Goal: Transaction & Acquisition: Purchase product/service

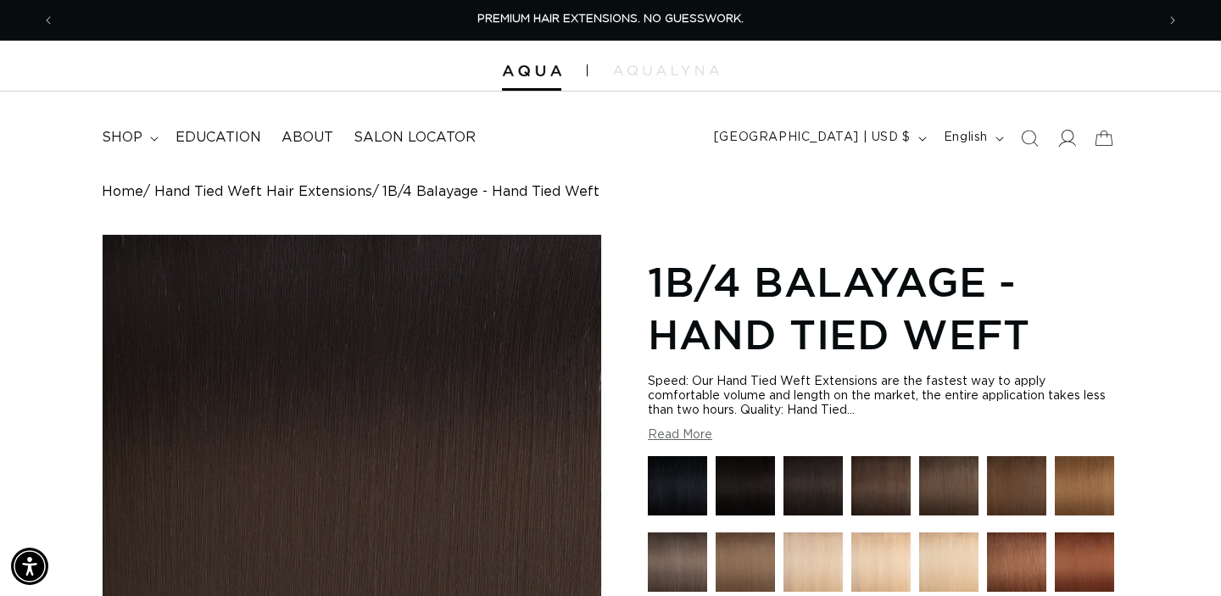
click at [1066, 139] on icon at bounding box center [1067, 138] width 18 height 18
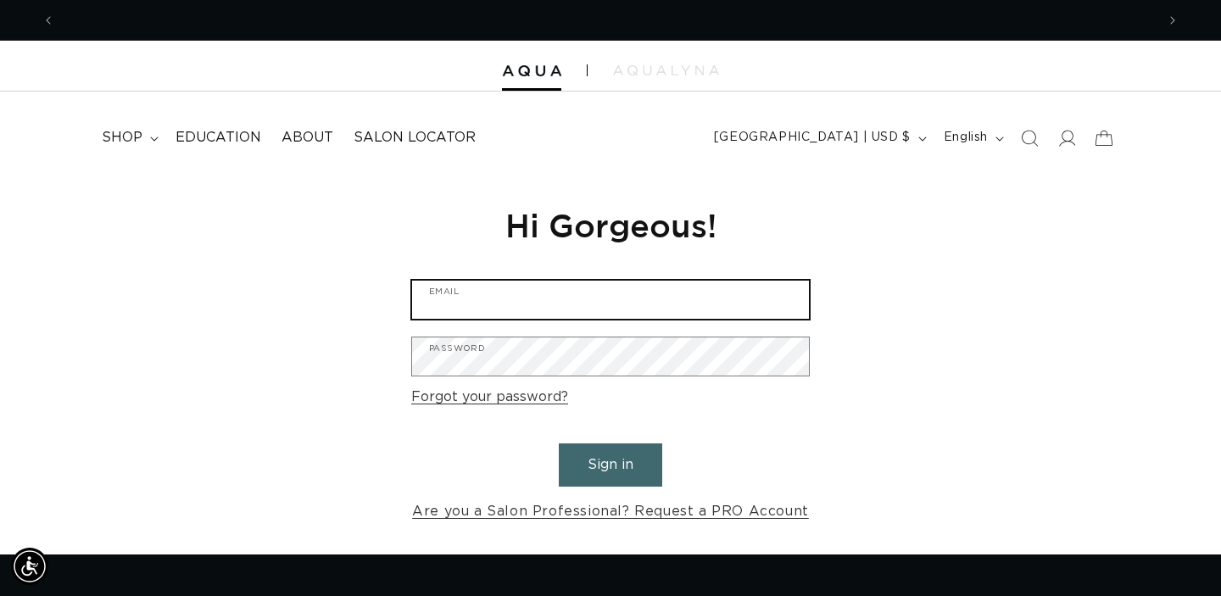
type input "kelley@blowoutco.com"
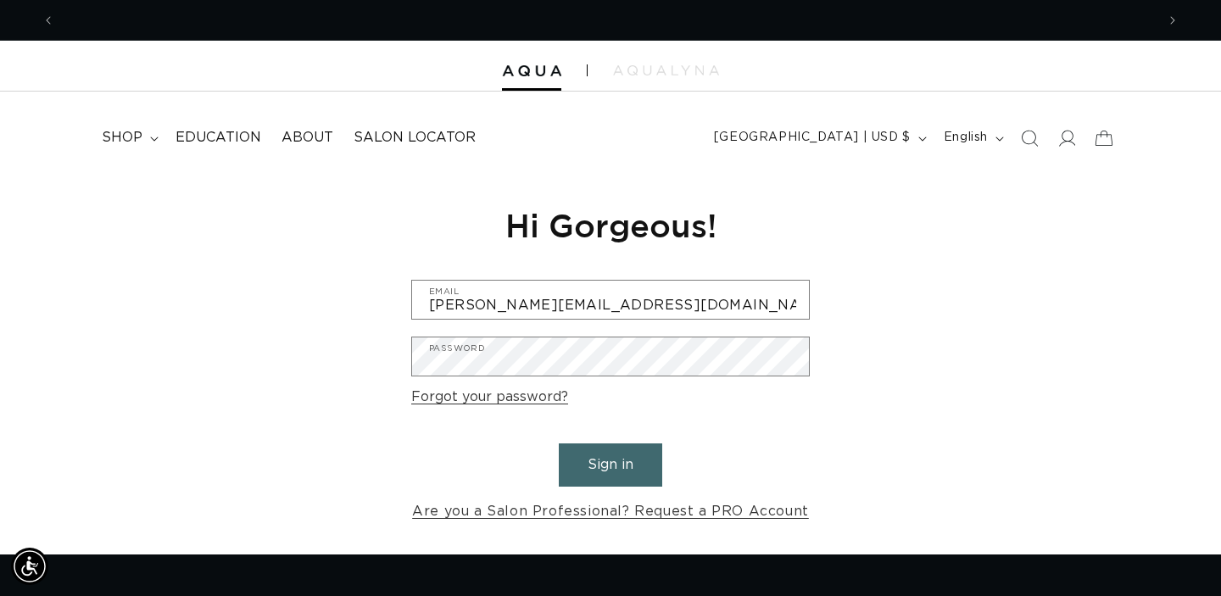
click at [628, 472] on button "Sign in" at bounding box center [610, 465] width 103 height 43
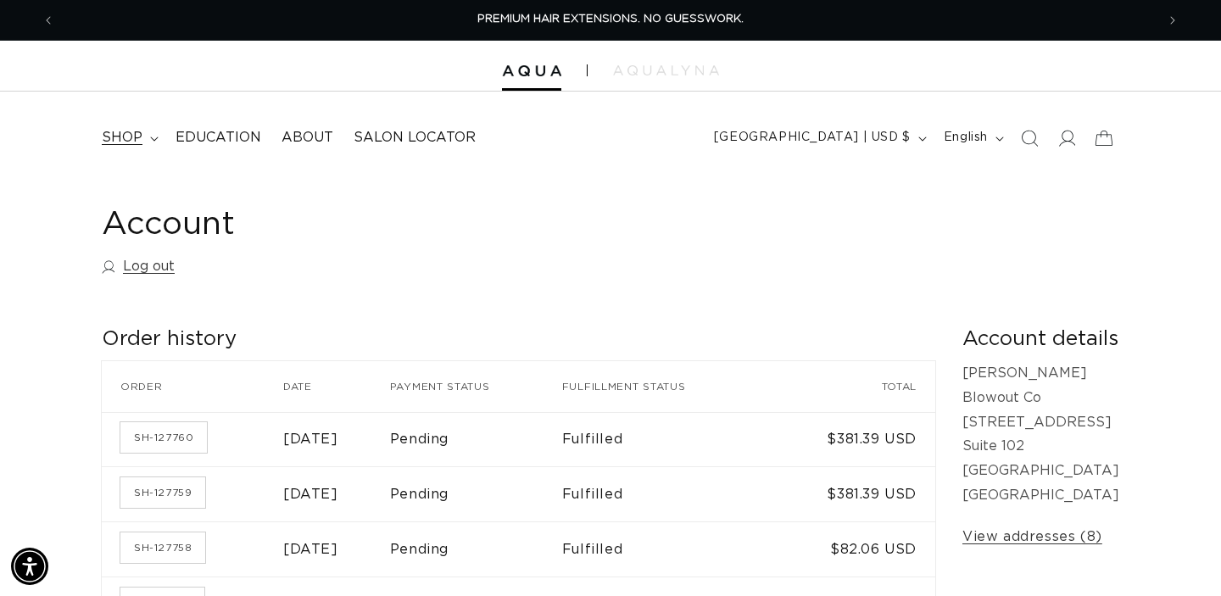
click at [126, 137] on span "shop" at bounding box center [122, 138] width 41 height 18
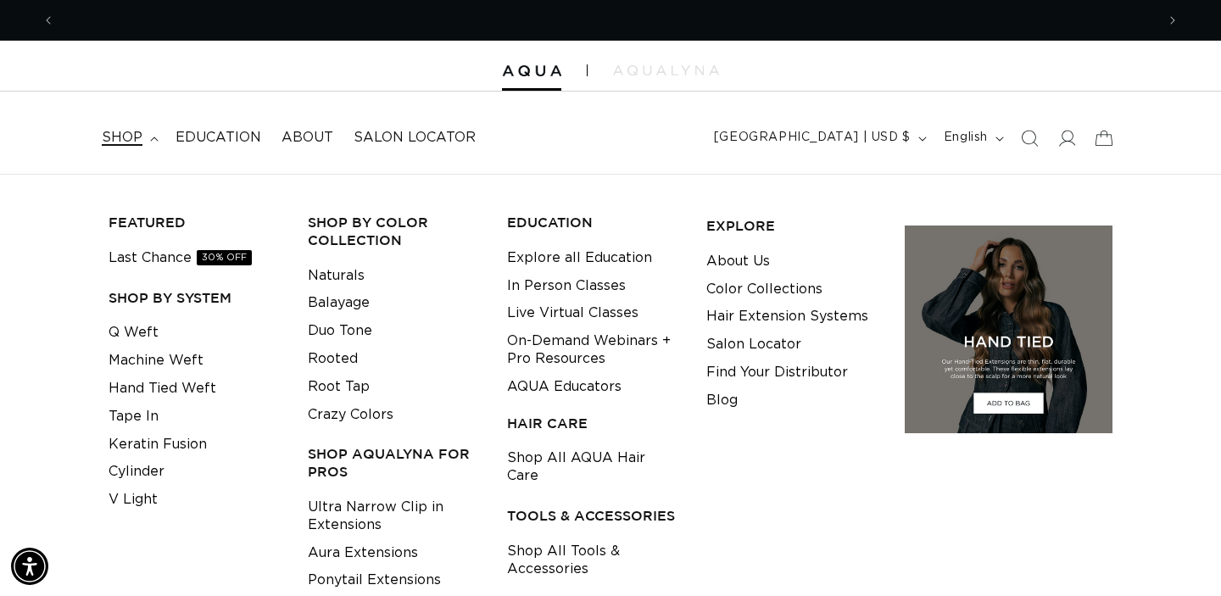
scroll to position [0, 1101]
click at [122, 340] on link "Q Weft" at bounding box center [134, 333] width 50 height 28
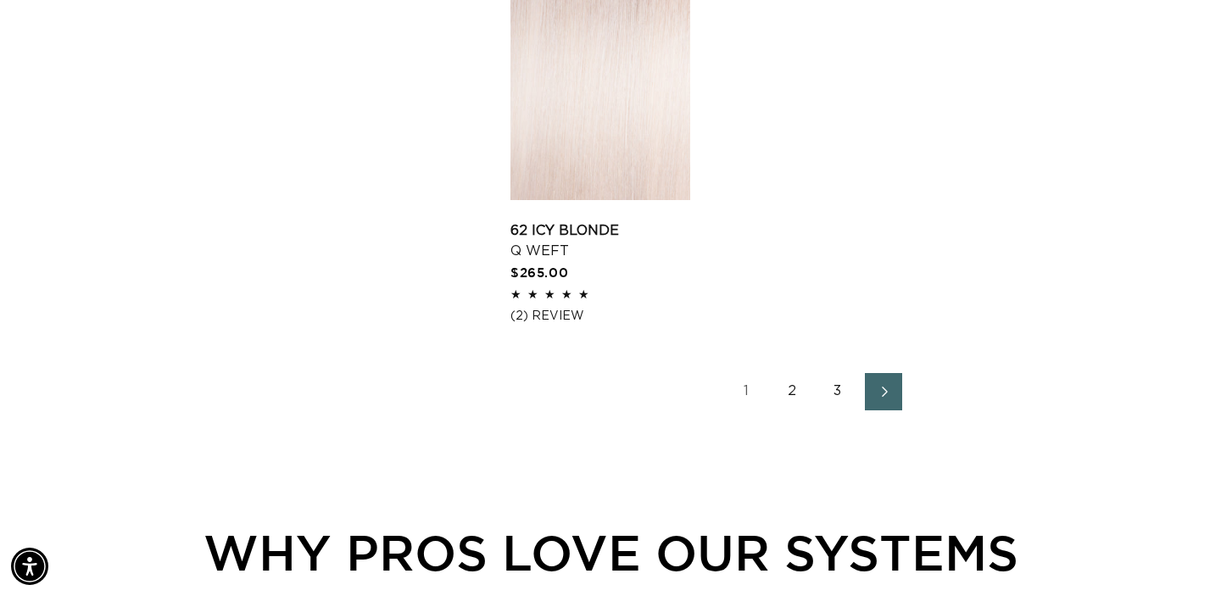
scroll to position [2433, 0]
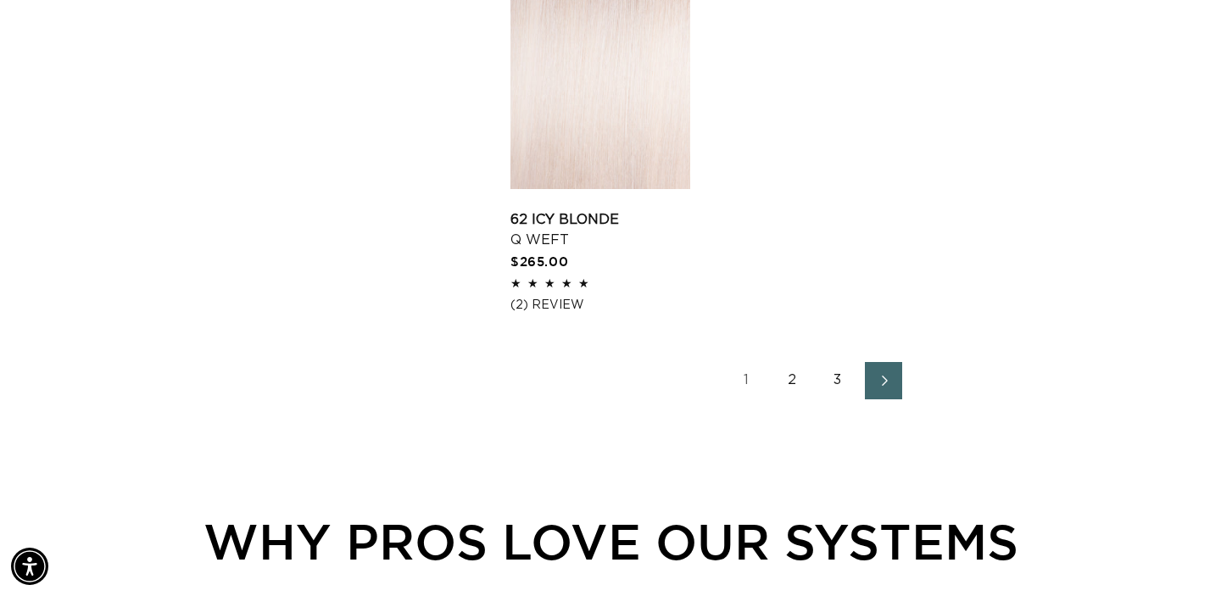
click at [790, 390] on link "2" at bounding box center [791, 380] width 37 height 37
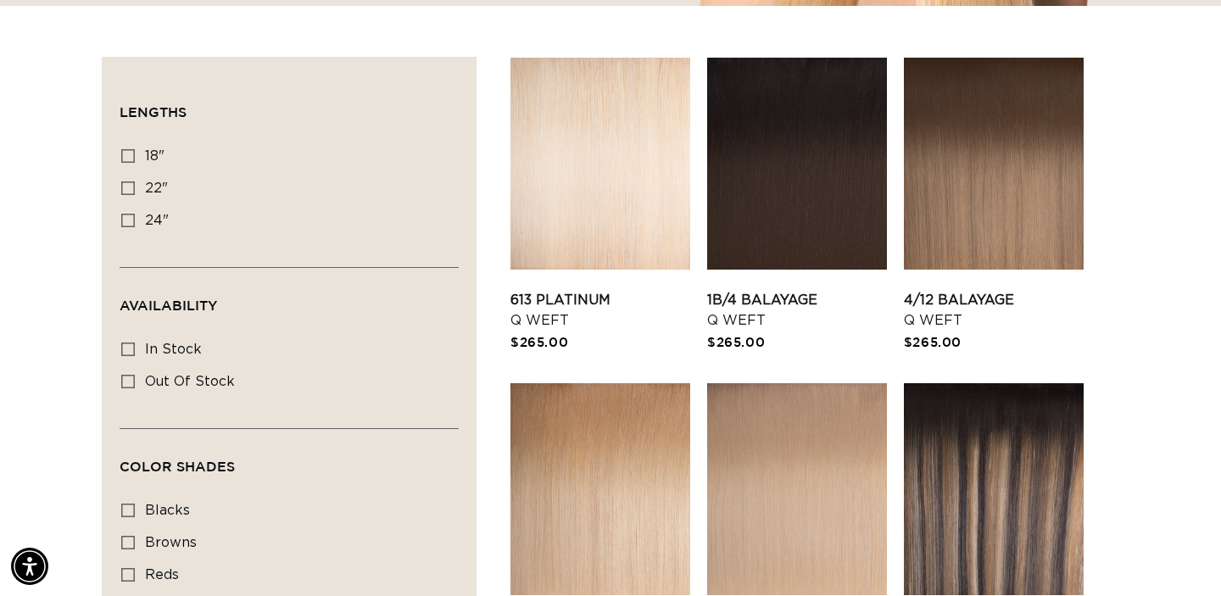
scroll to position [0, 1101]
click at [985, 290] on link "4/12 Balayage Q Weft" at bounding box center [994, 310] width 180 height 41
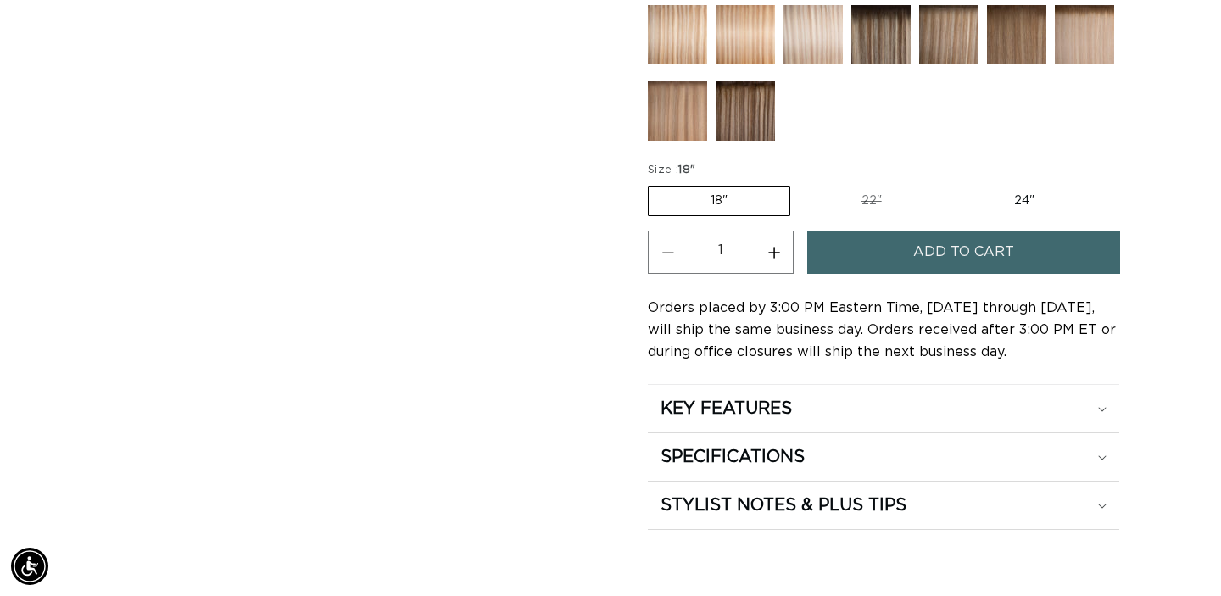
scroll to position [0, 1101]
click at [868, 200] on label "22" Variant sold out or unavailable" at bounding box center [872, 201] width 144 height 29
click at [800, 183] on input "22" Variant sold out or unavailable" at bounding box center [799, 182] width 1 height 1
radio input "true"
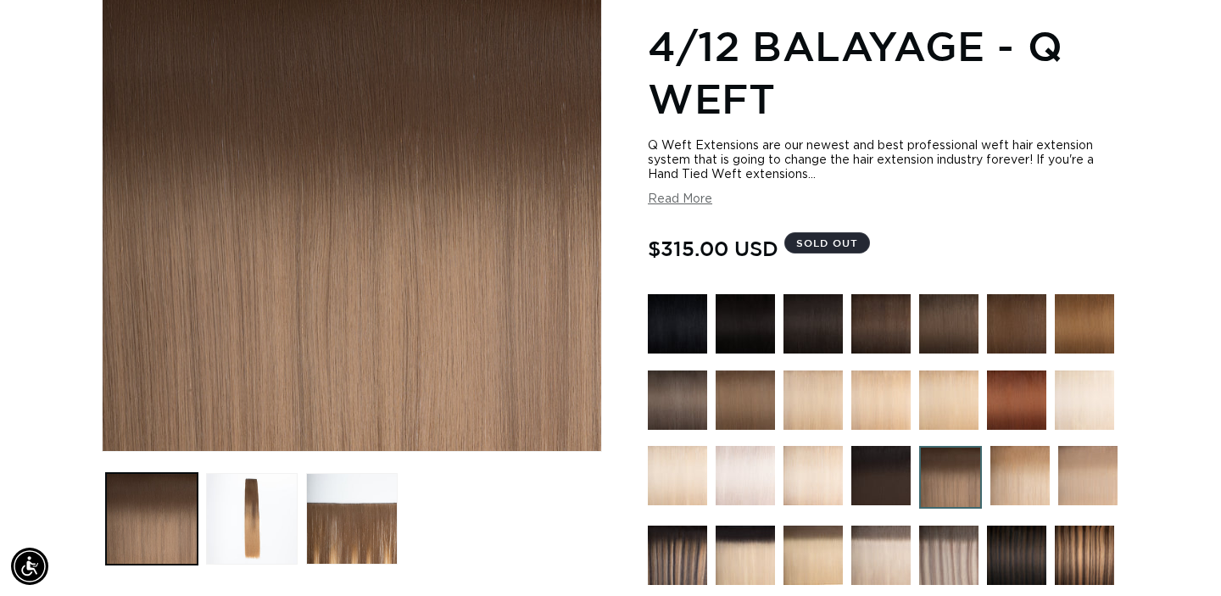
scroll to position [0, 1101]
